Goal: Transaction & Acquisition: Purchase product/service

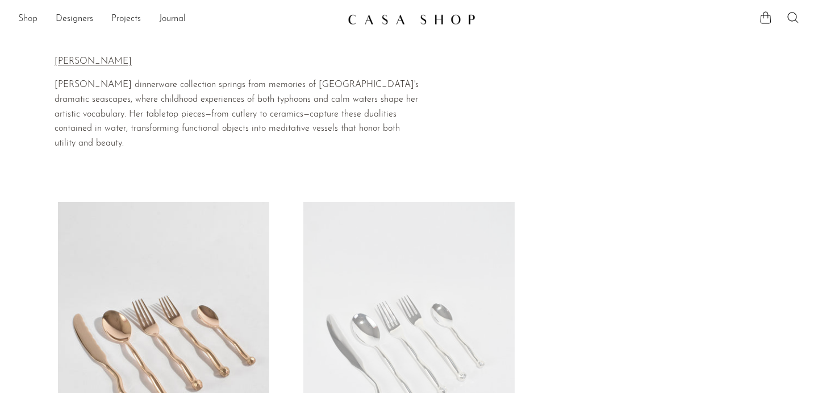
click at [29, 21] on link "Shop" at bounding box center [27, 19] width 19 height 15
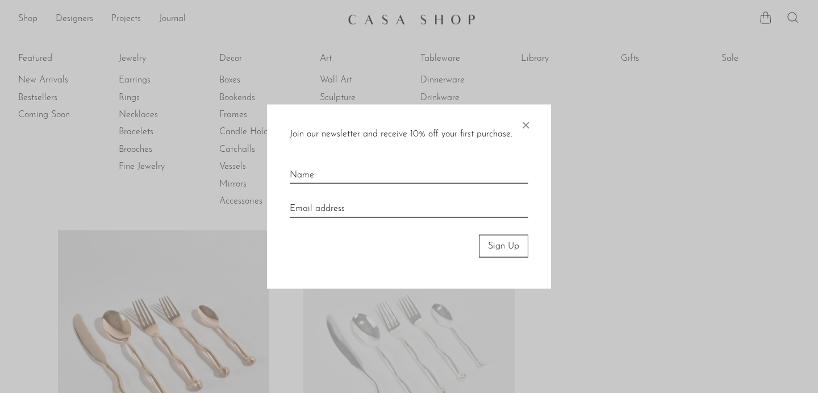
click at [527, 122] on span "×" at bounding box center [525, 122] width 11 height 36
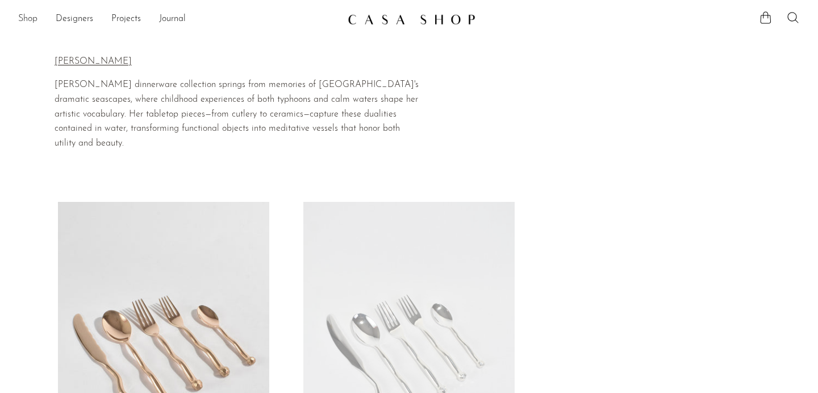
click at [23, 21] on link "Shop" at bounding box center [27, 19] width 19 height 15
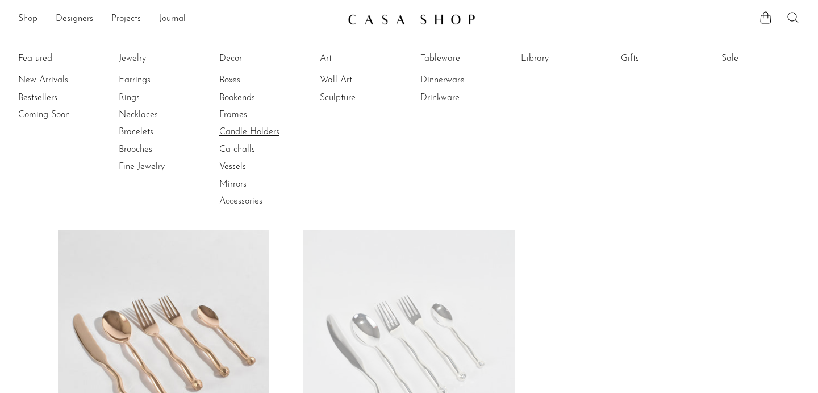
click at [233, 132] on link "Candle Holders" at bounding box center [261, 132] width 85 height 13
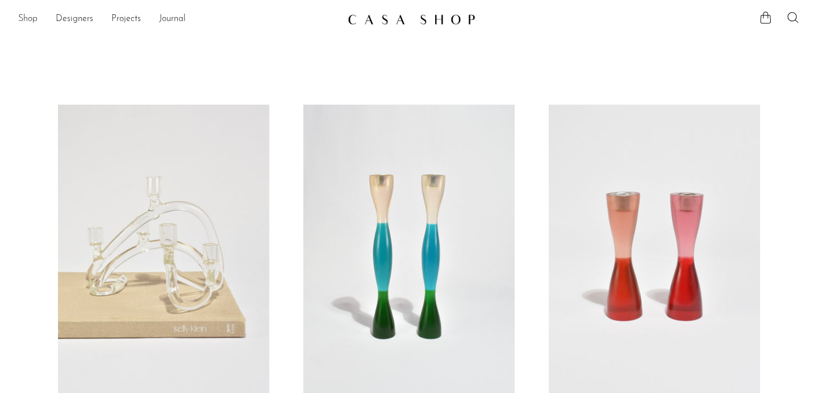
click at [30, 18] on link "Shop" at bounding box center [27, 19] width 19 height 15
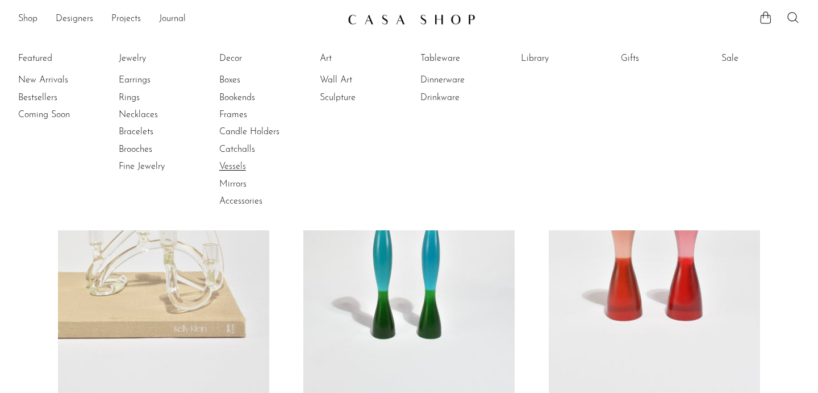
click at [238, 165] on link "Vessels" at bounding box center [261, 166] width 85 height 13
